Goal: Task Accomplishment & Management: Manage account settings

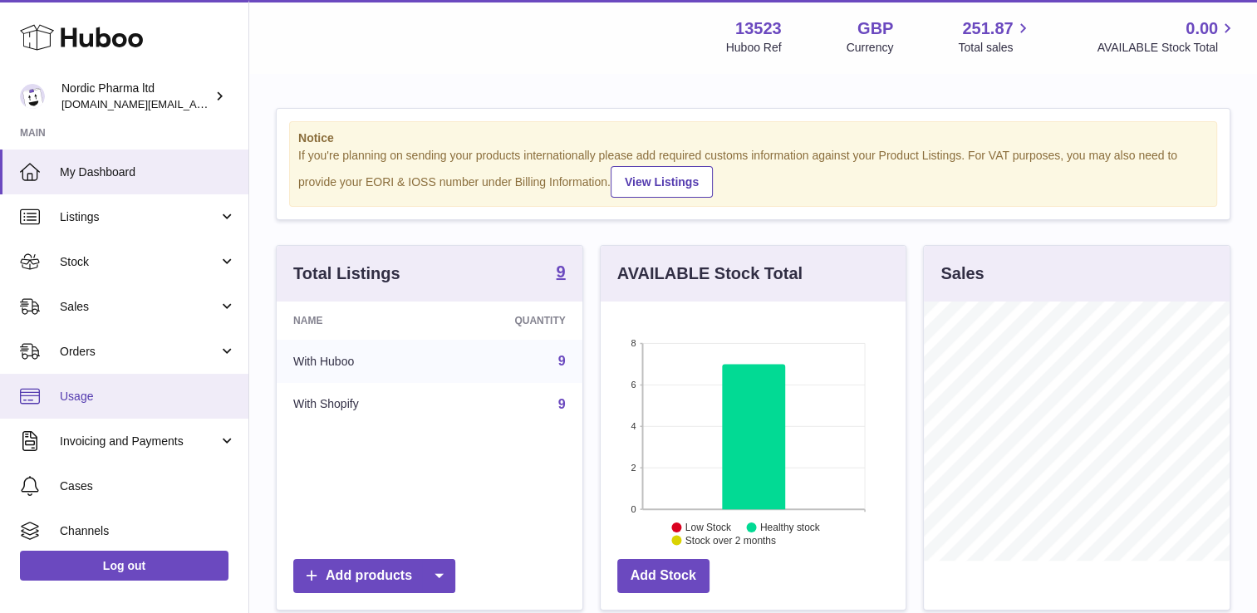
scroll to position [259, 306]
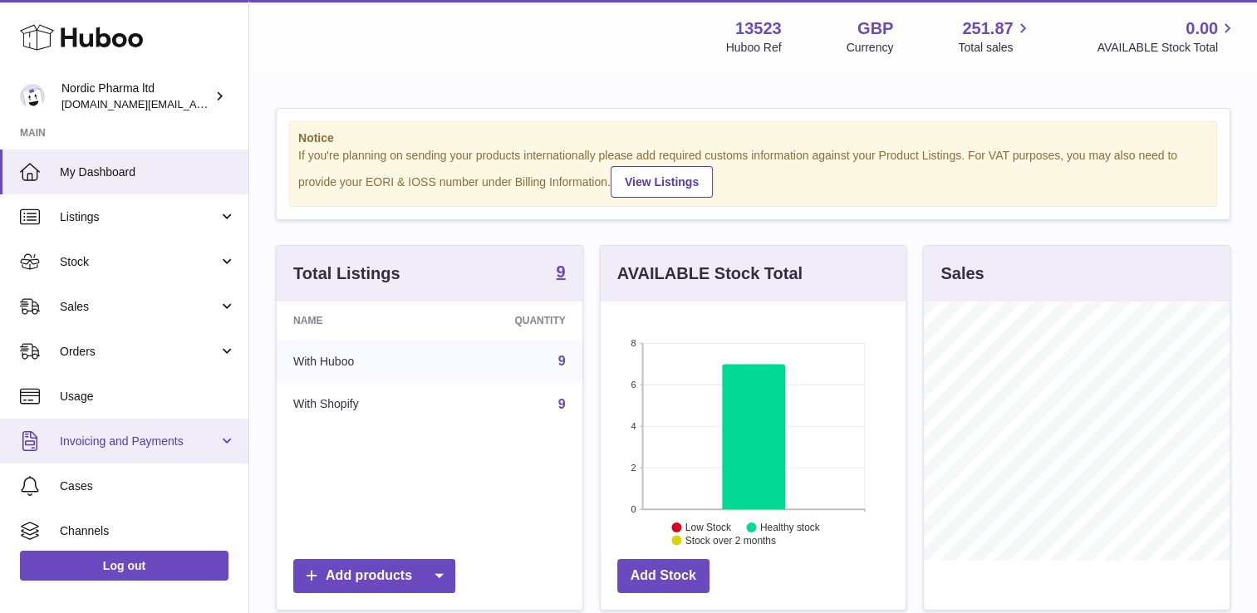
click at [217, 445] on link "Invoicing and Payments" at bounding box center [124, 441] width 249 height 45
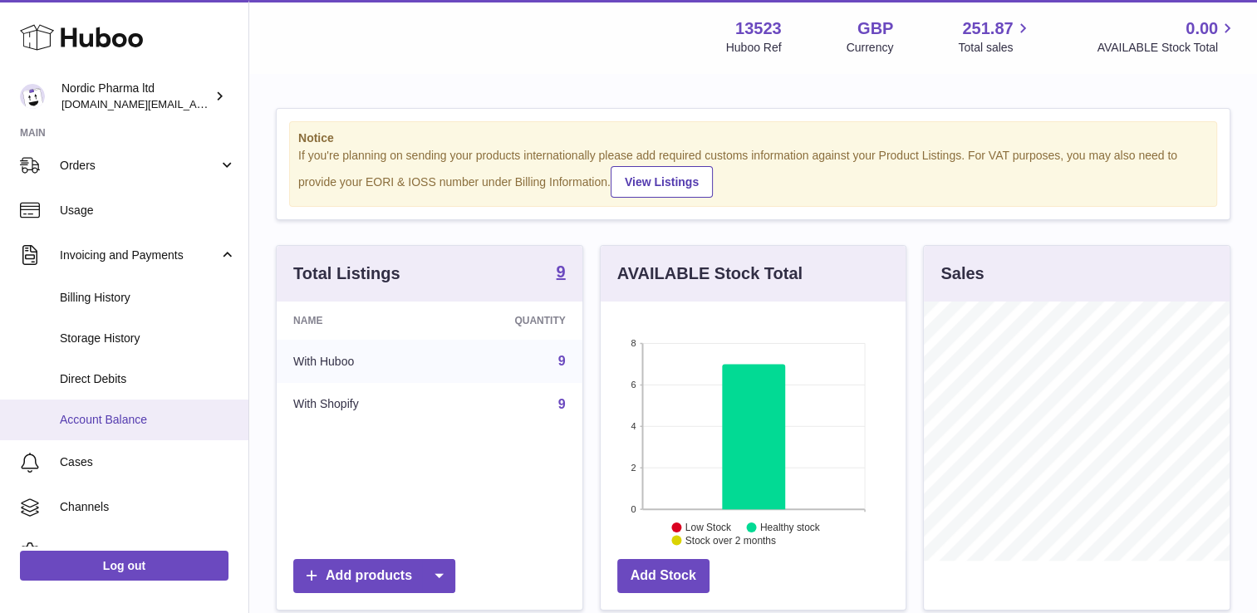
scroll to position [186, 0]
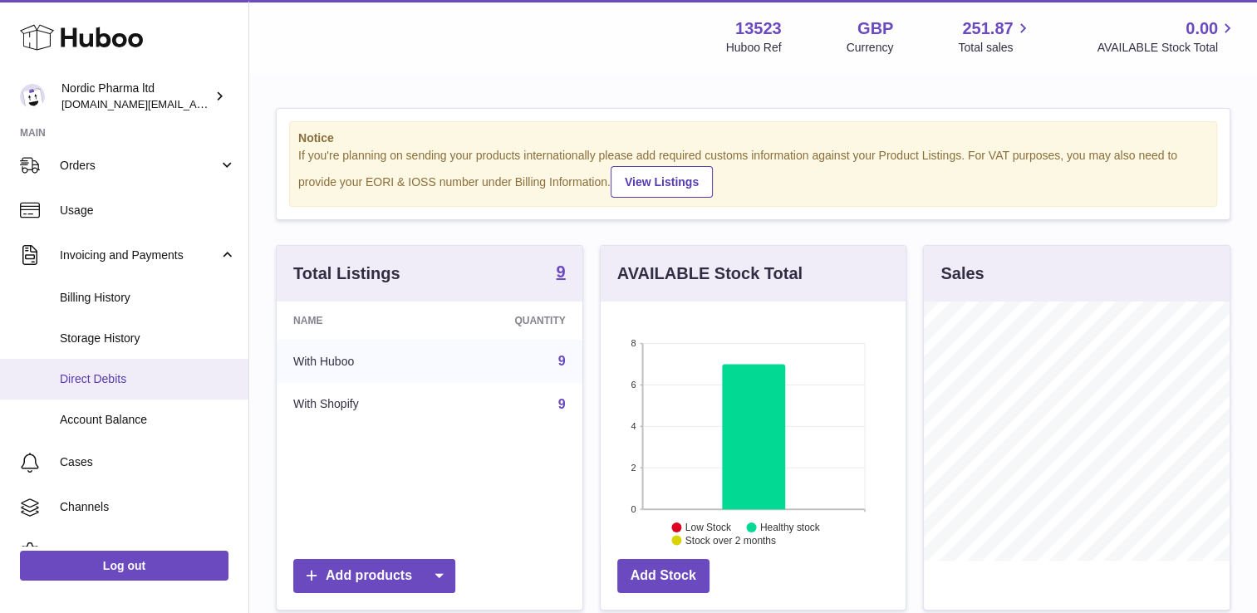
click at [153, 385] on span "Direct Debits" at bounding box center [148, 380] width 176 height 16
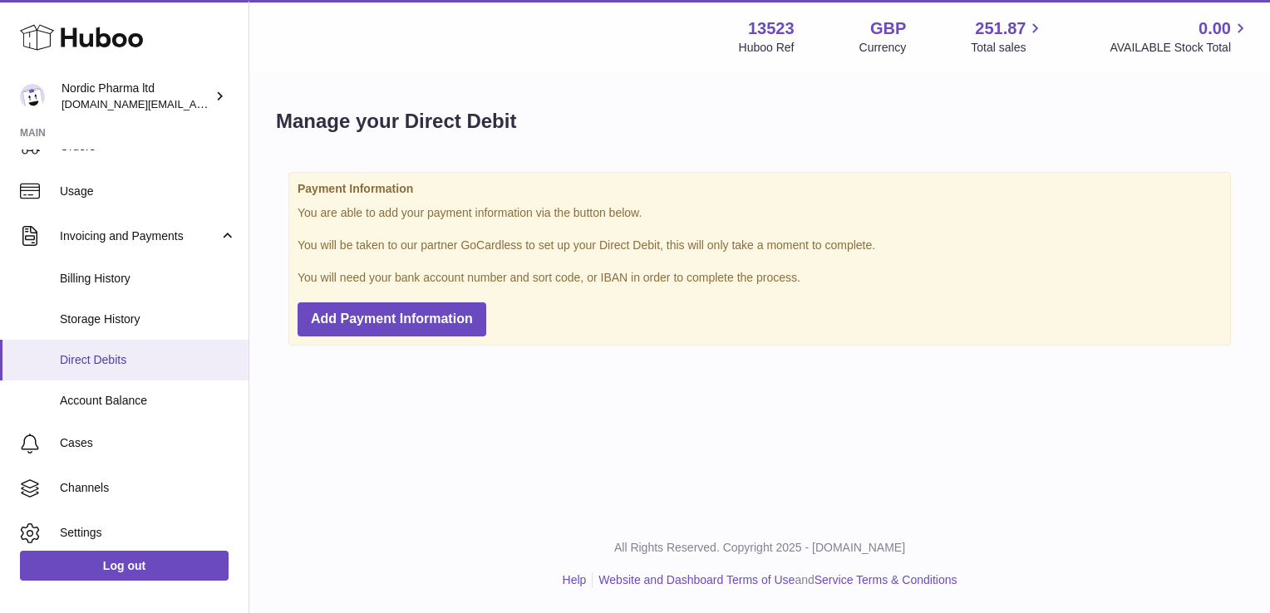
scroll to position [208, 0]
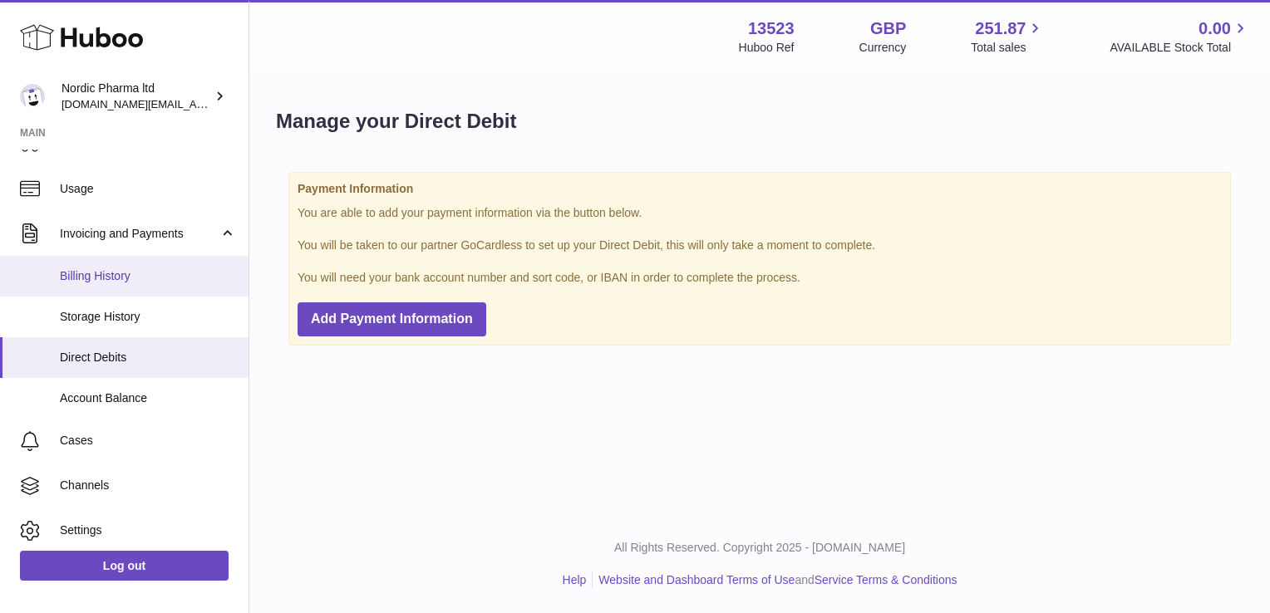
click at [142, 273] on span "Billing History" at bounding box center [148, 276] width 176 height 16
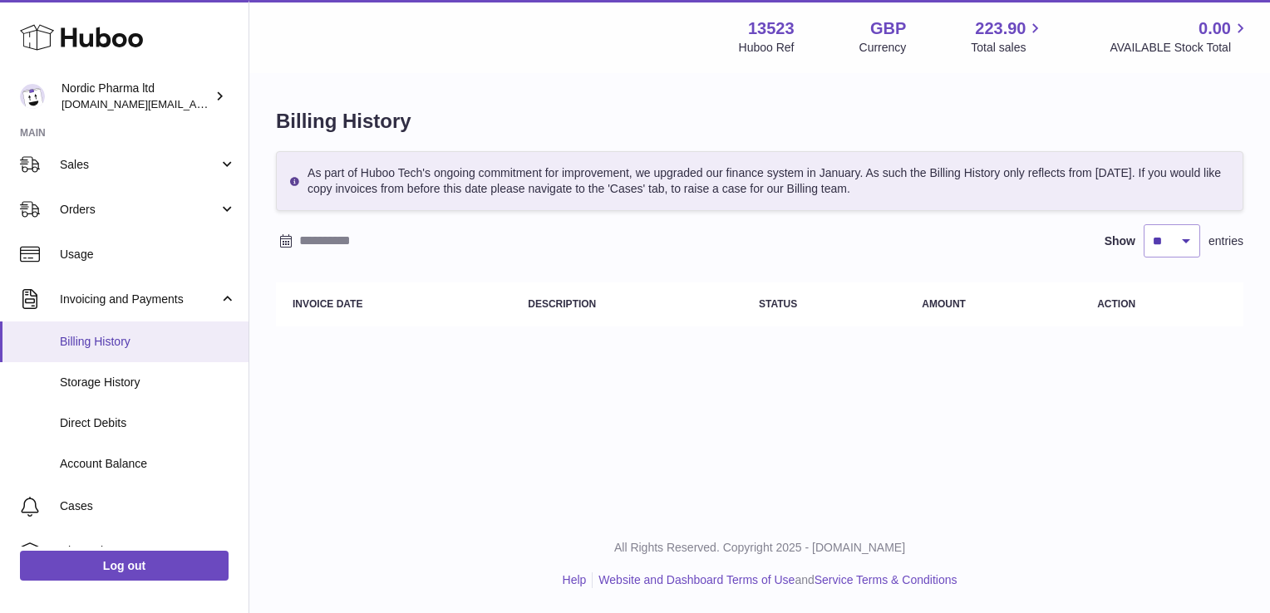
scroll to position [145, 0]
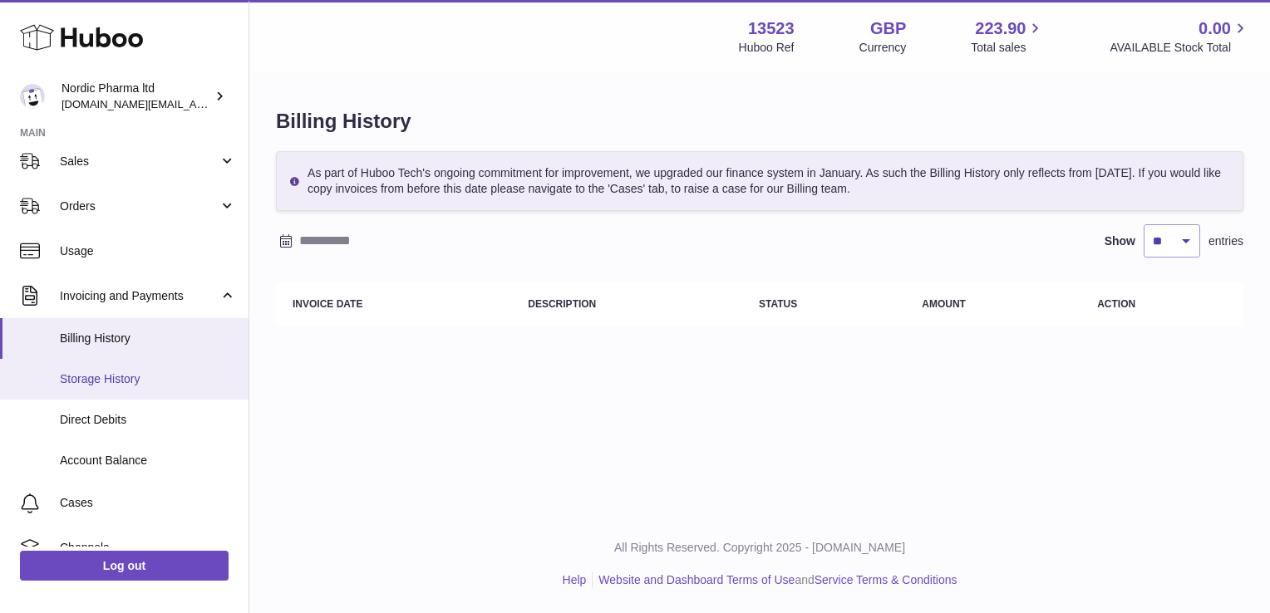
click at [125, 375] on span "Storage History" at bounding box center [148, 380] width 176 height 16
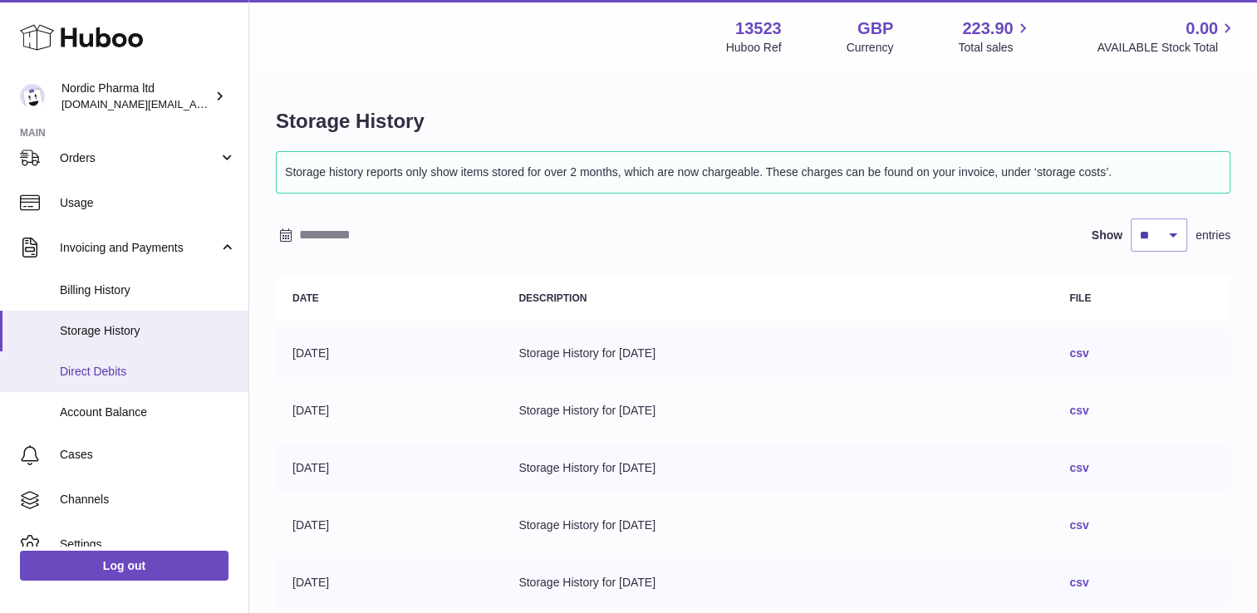
scroll to position [208, 0]
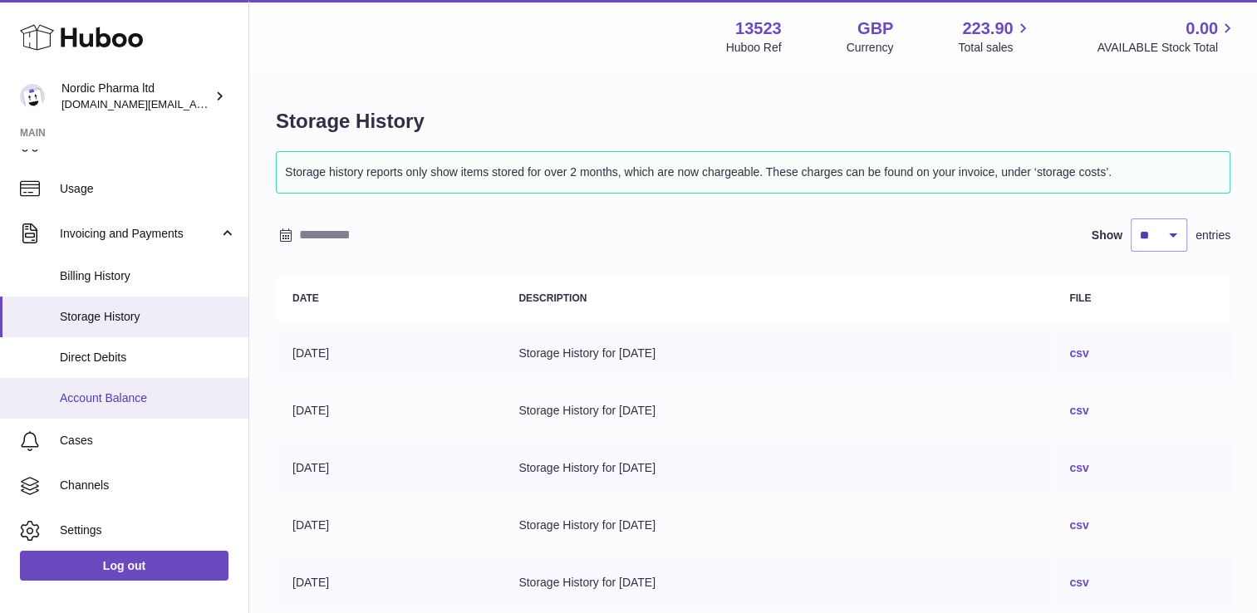
click at [140, 393] on span "Account Balance" at bounding box center [148, 399] width 176 height 16
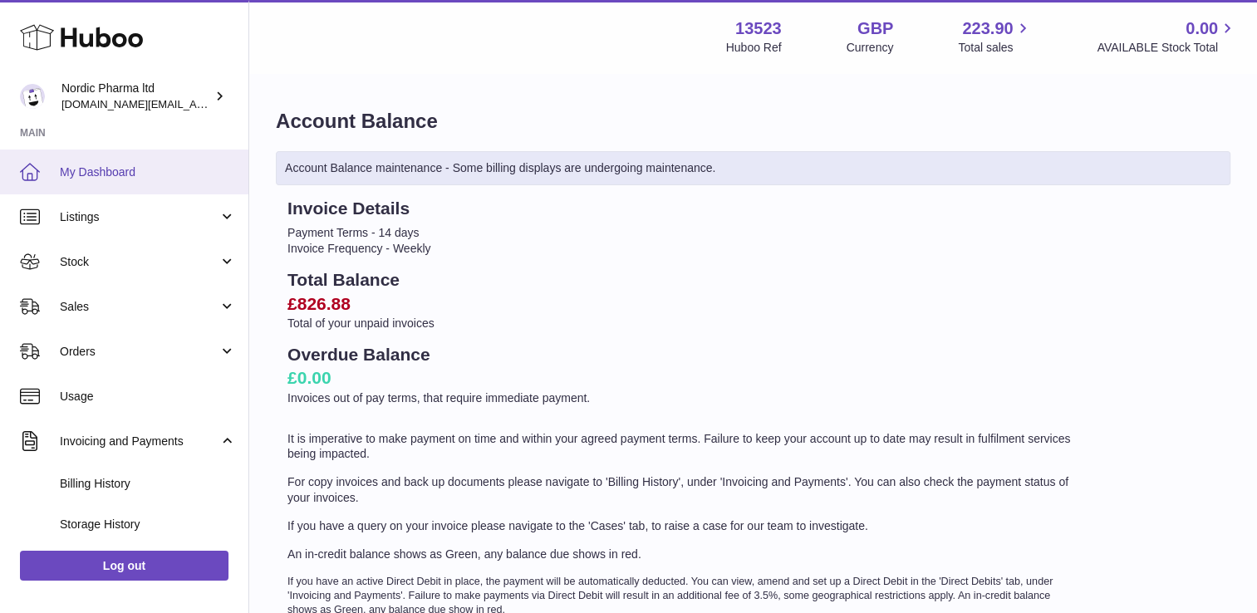
click at [125, 178] on span "My Dashboard" at bounding box center [148, 173] width 176 height 16
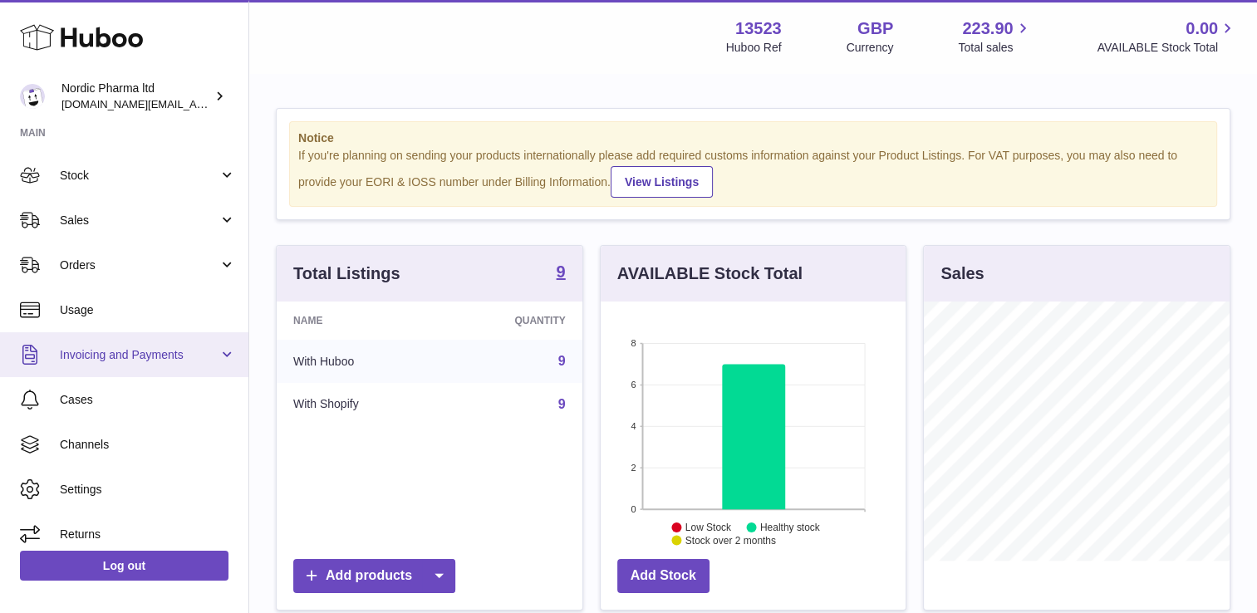
scroll to position [96, 0]
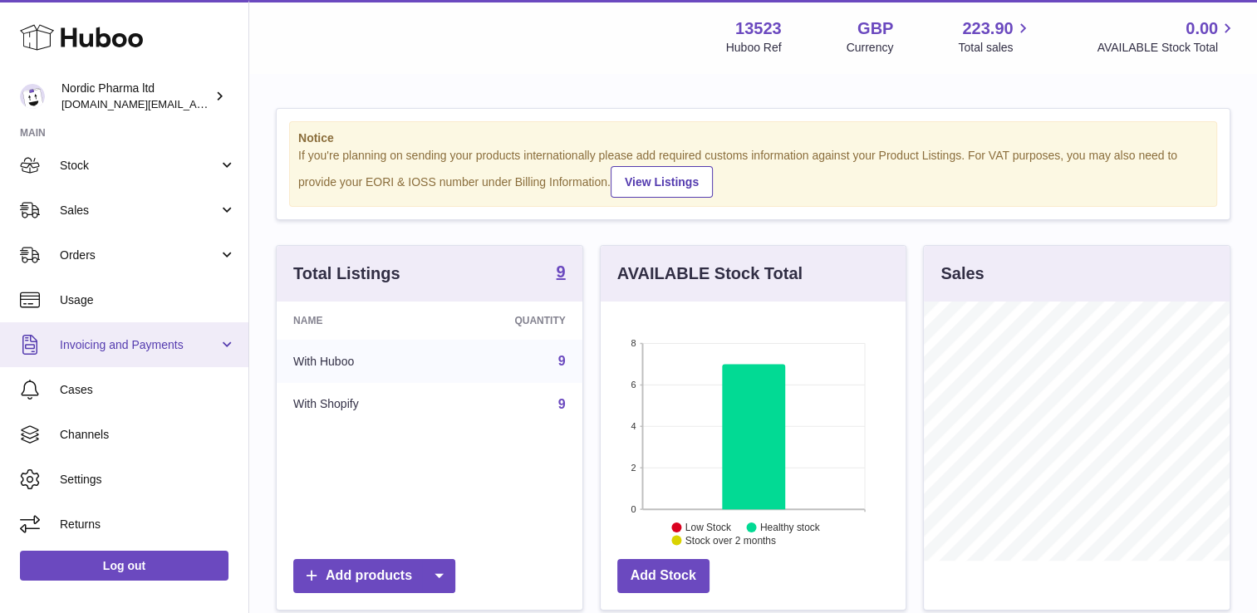
click at [180, 345] on span "Invoicing and Payments" at bounding box center [139, 345] width 159 height 16
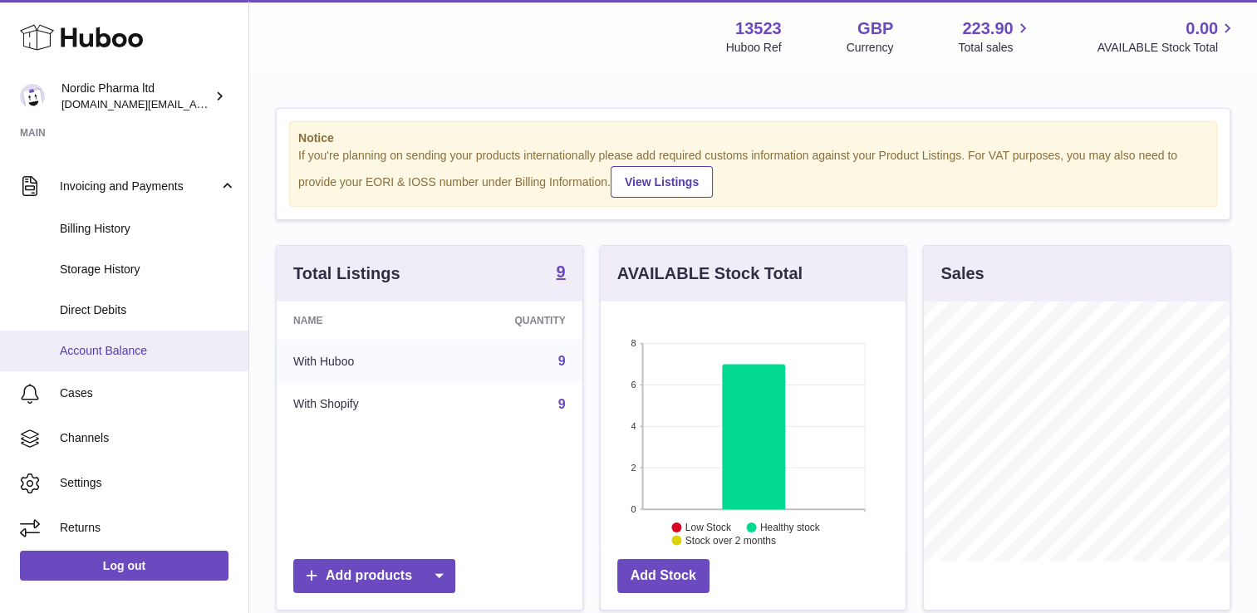
scroll to position [258, 0]
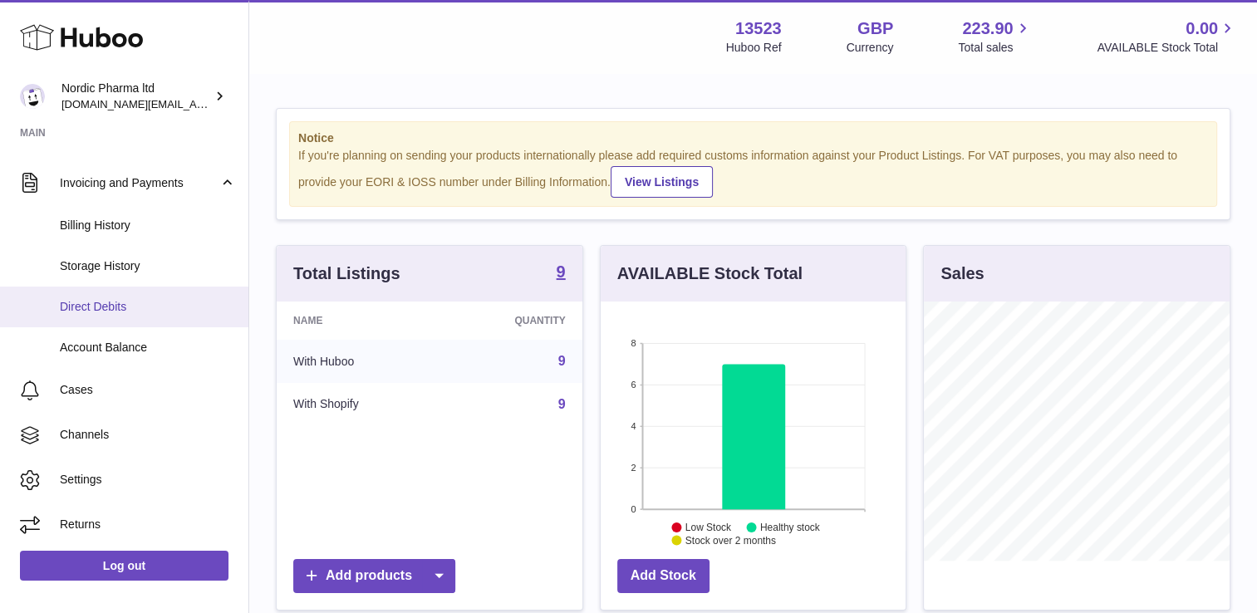
click at [175, 308] on span "Direct Debits" at bounding box center [148, 307] width 176 height 16
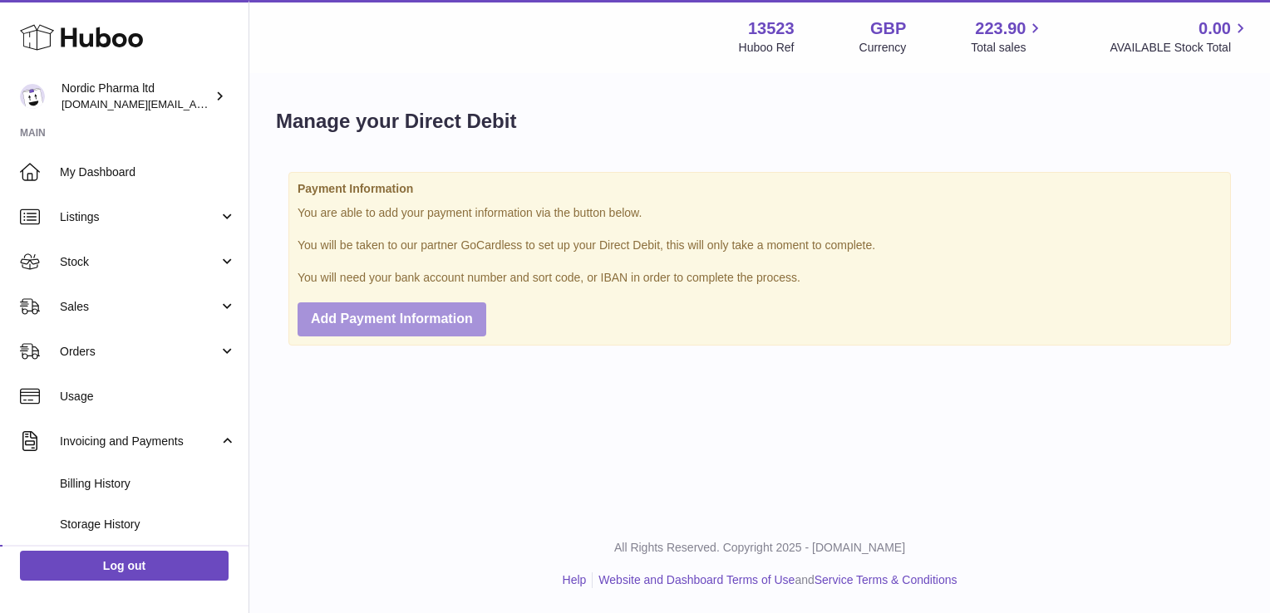
click at [382, 327] on button "Add Payment Information" at bounding box center [392, 320] width 189 height 34
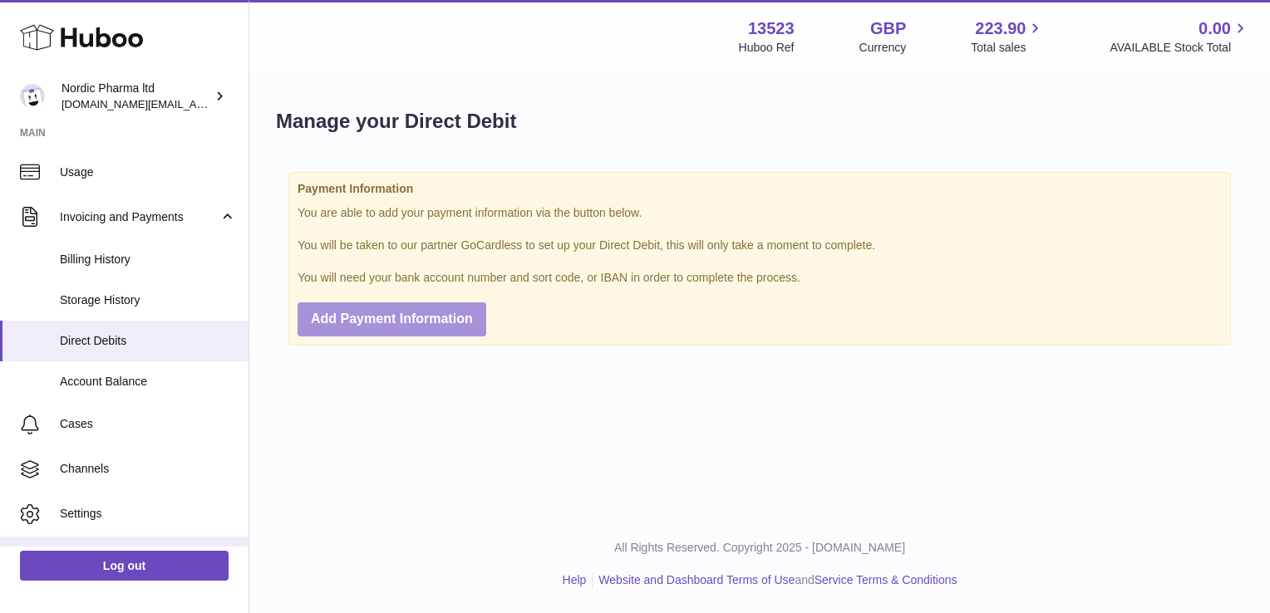
scroll to position [258, 0]
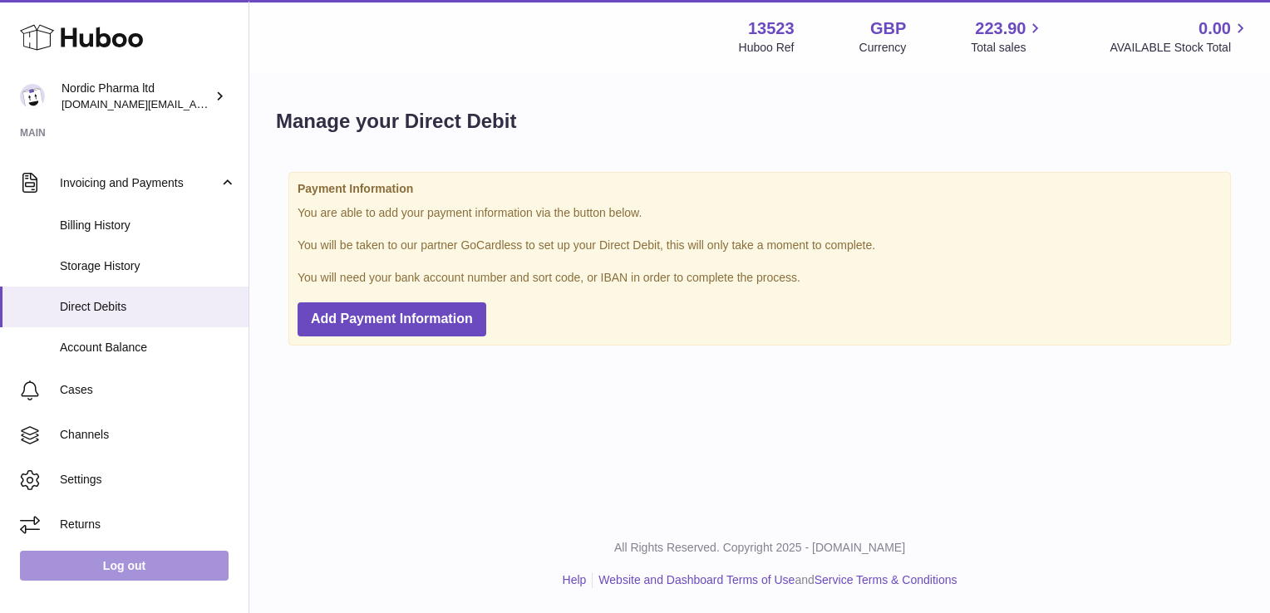
click at [168, 570] on link "Log out" at bounding box center [124, 566] width 209 height 30
